Goal: Find specific page/section: Find specific page/section

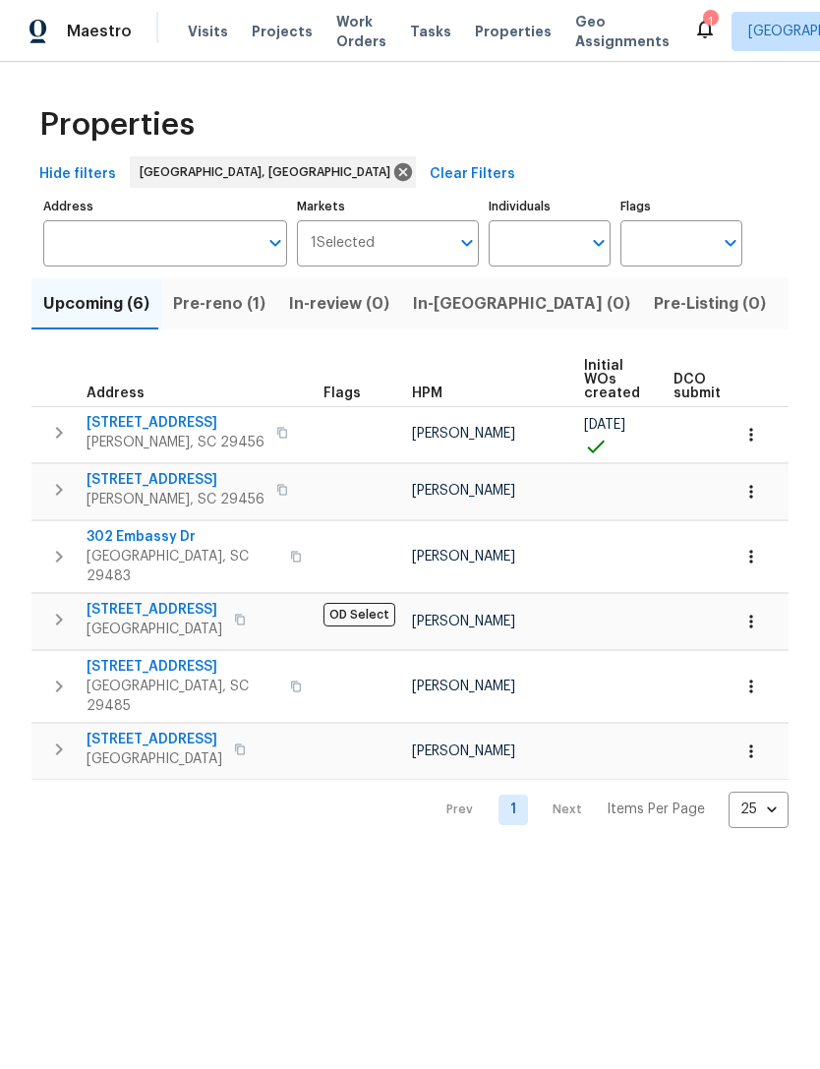
click at [483, 33] on span "Properties" at bounding box center [513, 32] width 77 height 20
click at [703, 18] on div "2" at bounding box center [710, 22] width 14 height 20
click at [697, 35] on icon at bounding box center [705, 30] width 16 height 20
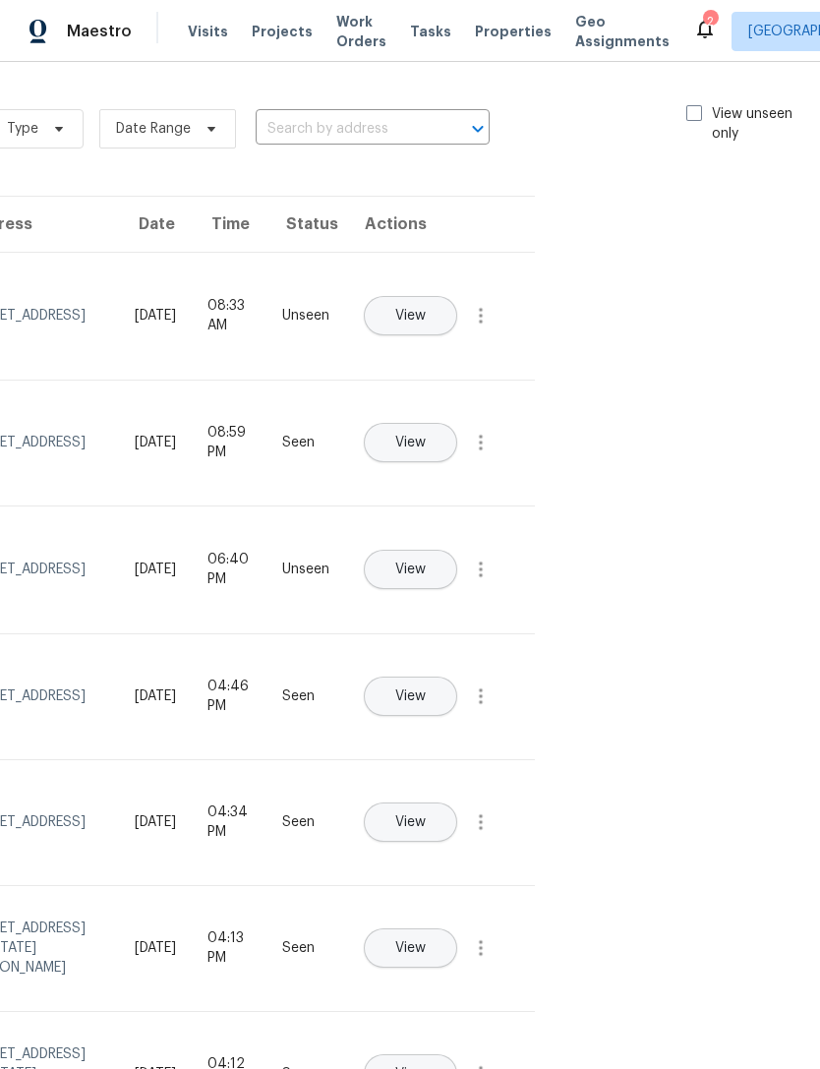
scroll to position [0, 221]
click at [687, 119] on span at bounding box center [695, 113] width 16 height 16
click at [687, 117] on input "View unseen only" at bounding box center [693, 110] width 13 height 13
checkbox input "true"
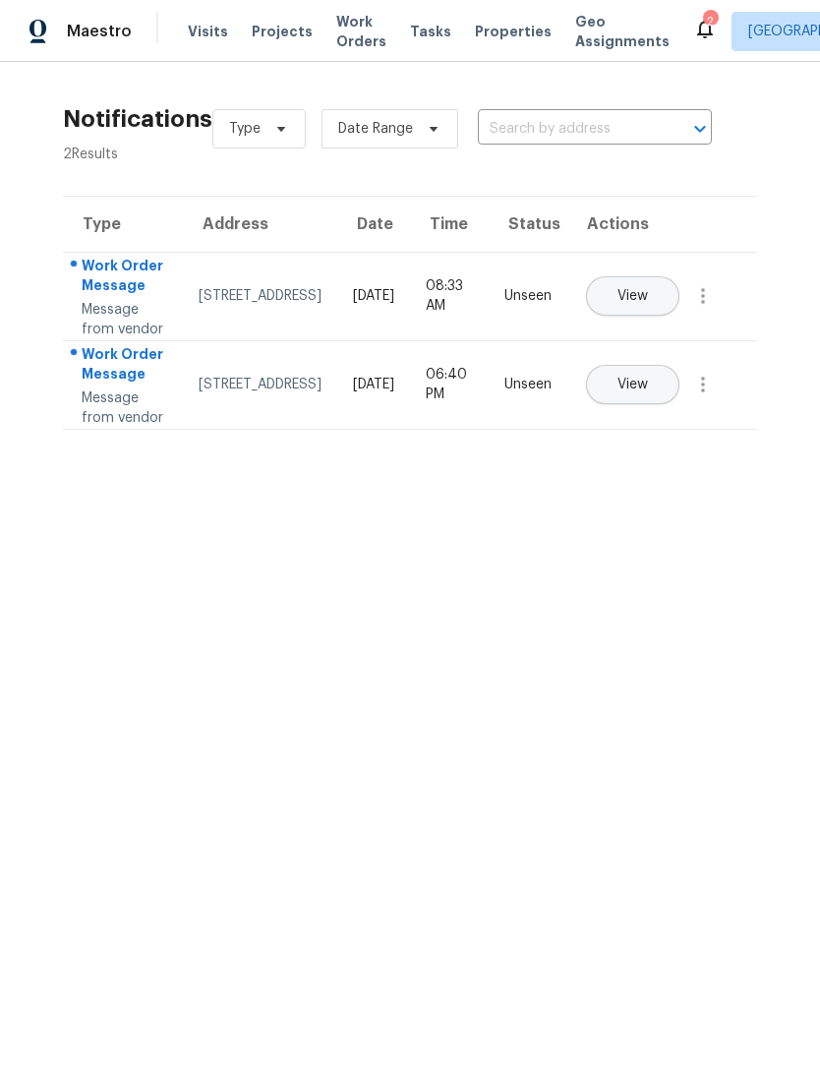
scroll to position [0, 0]
click at [203, 34] on span "Visits" at bounding box center [208, 32] width 40 height 20
